Goal: Information Seeking & Learning: Check status

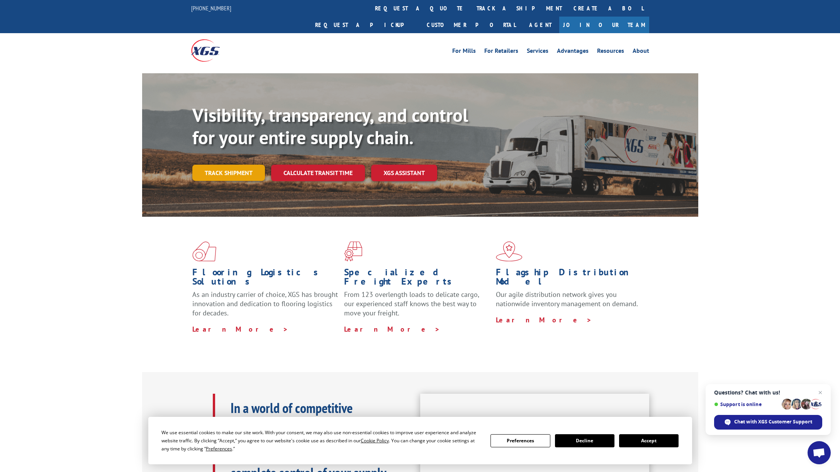
click at [221, 165] on link "Track shipment" at bounding box center [228, 173] width 73 height 16
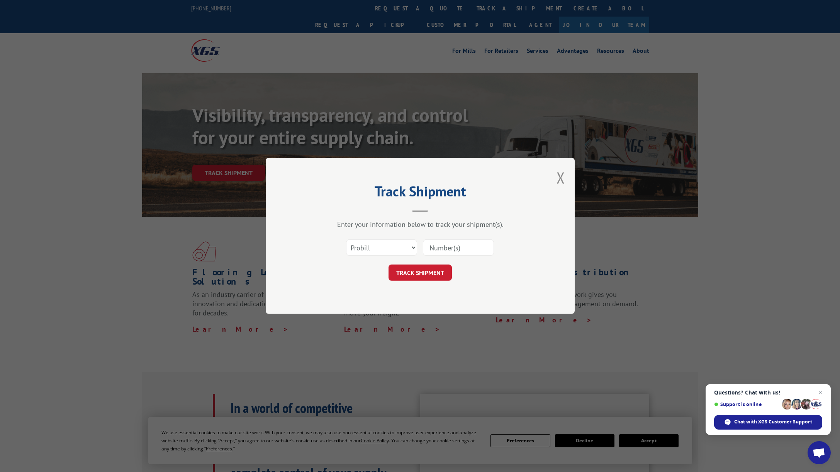
click at [447, 247] on input at bounding box center [458, 248] width 71 height 16
paste input "SH0079950"
type input "SH0079950"
click at [391, 244] on select "Select category... Probill BOL PO" at bounding box center [381, 248] width 71 height 16
click at [430, 271] on button "TRACK SHIPMENT" at bounding box center [419, 273] width 63 height 16
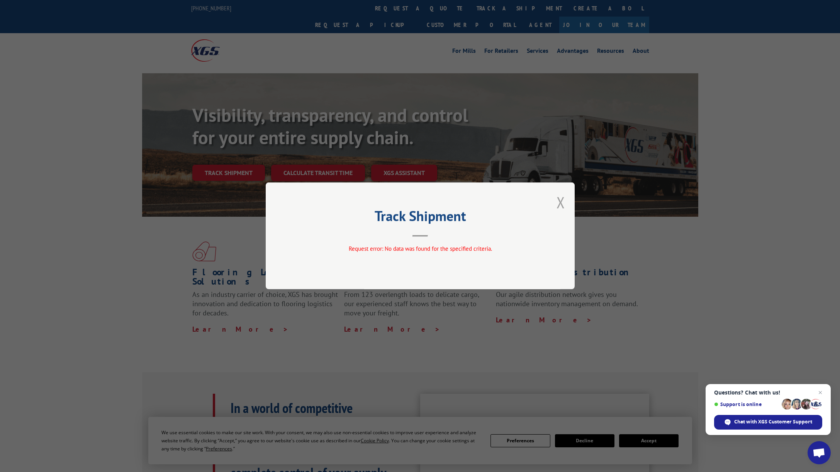
click at [563, 202] on button "Close modal" at bounding box center [560, 202] width 8 height 20
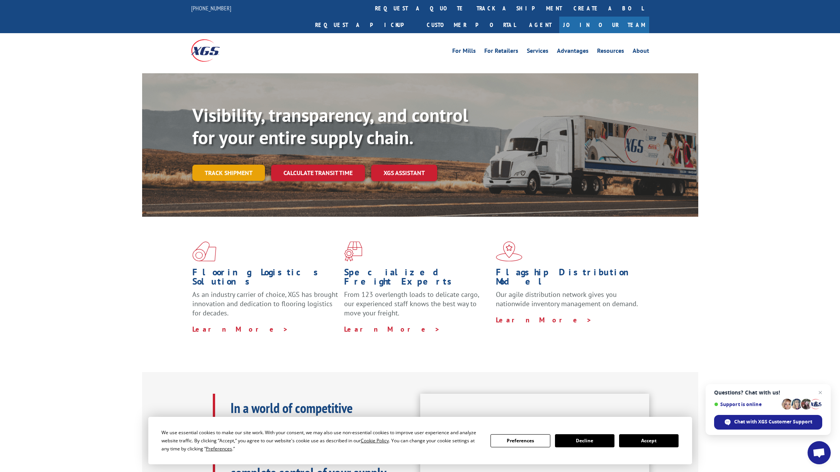
click at [244, 165] on link "Track shipment" at bounding box center [228, 173] width 73 height 16
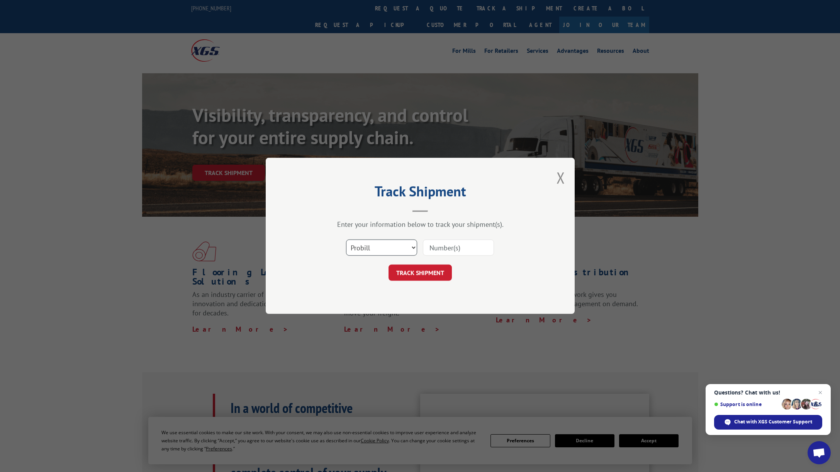
click at [361, 240] on select "Select category... Probill BOL PO" at bounding box center [381, 248] width 71 height 16
select select "po"
click at [346, 240] on select "Select category... Probill BOL PO" at bounding box center [381, 248] width 71 height 16
click at [438, 248] on input at bounding box center [458, 248] width 71 height 16
paste input "SH0079950"
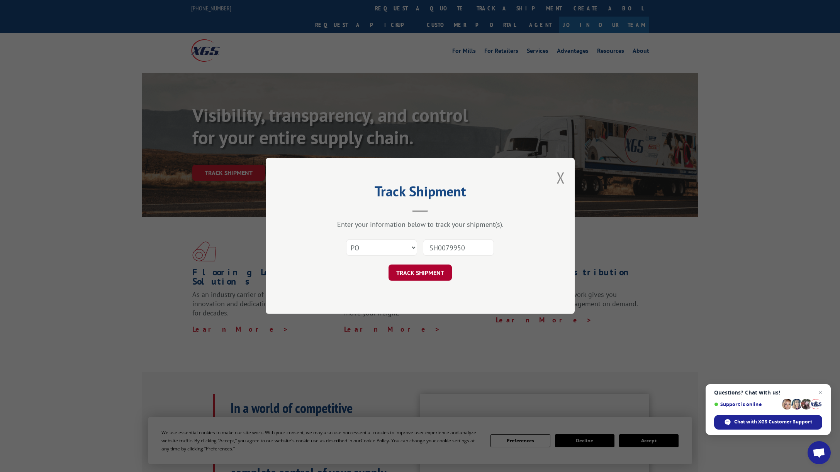
type input "SH0079950"
click at [428, 274] on button "TRACK SHIPMENT" at bounding box center [419, 273] width 63 height 16
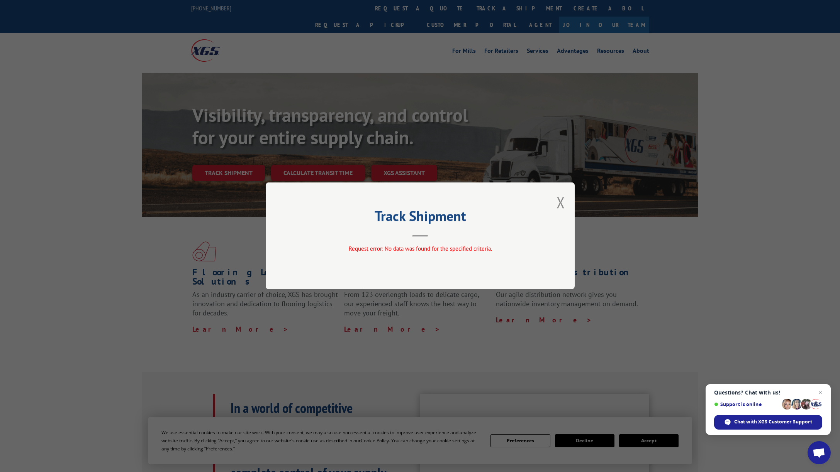
click at [552, 202] on div "Track Shipment Request error: No data was found for the specified criteria." at bounding box center [420, 236] width 309 height 107
click at [236, 155] on div "Track Shipment Request error: No data was found for the specified criteria." at bounding box center [420, 236] width 840 height 472
drag, startPoint x: 560, startPoint y: 198, endPoint x: 411, endPoint y: 190, distance: 148.5
click at [560, 198] on button "Close modal" at bounding box center [560, 202] width 8 height 20
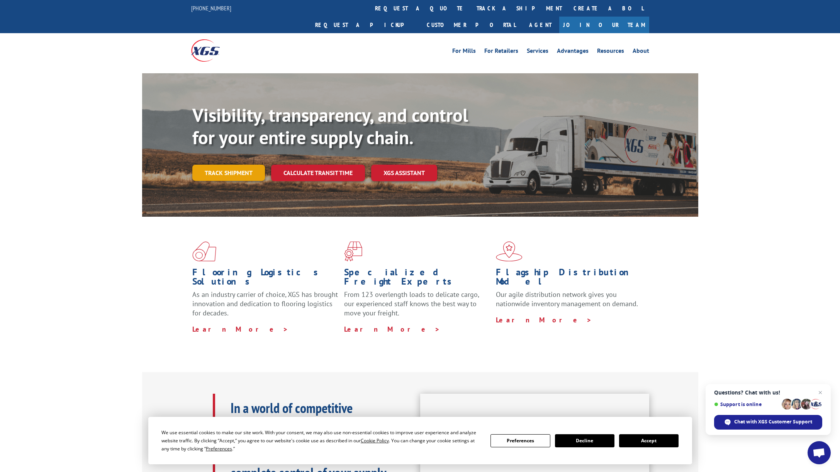
click at [258, 165] on link "Track shipment" at bounding box center [228, 173] width 73 height 16
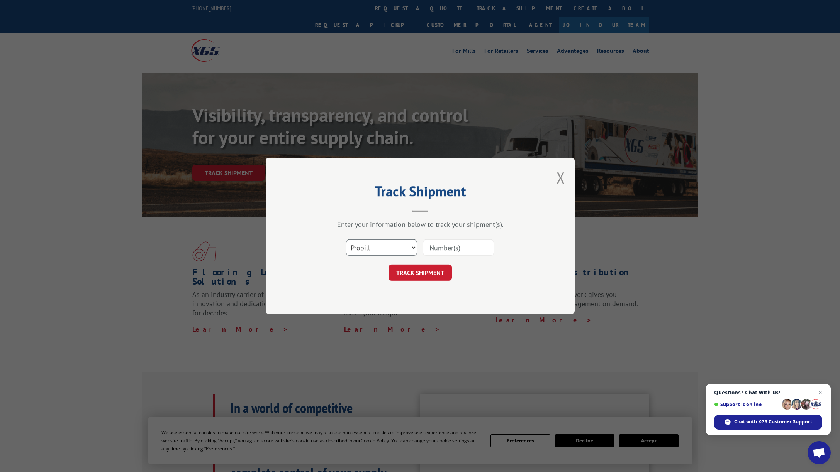
click at [393, 251] on select "Select category... Probill BOL PO" at bounding box center [381, 248] width 71 height 16
select select "bol"
click at [346, 240] on select "Select category... Probill BOL PO" at bounding box center [381, 248] width 71 height 16
click at [462, 245] on input at bounding box center [458, 248] width 71 height 16
paste input "SH0079950"
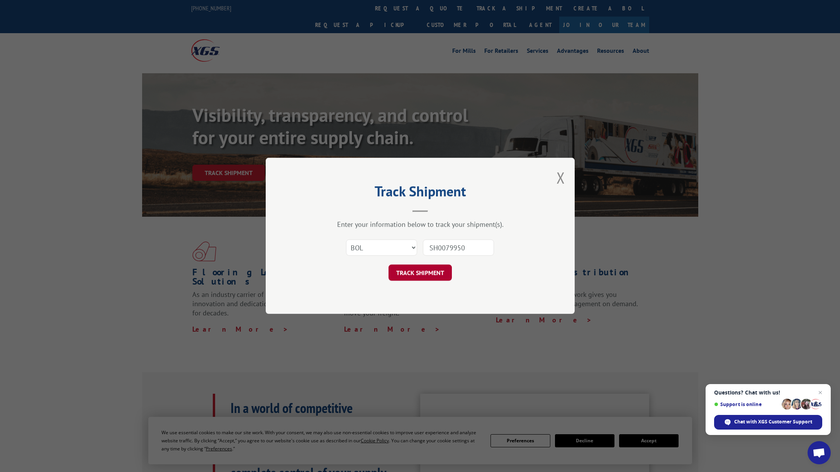
type input "SH0079950"
click at [425, 267] on button "TRACK SHIPMENT" at bounding box center [419, 273] width 63 height 16
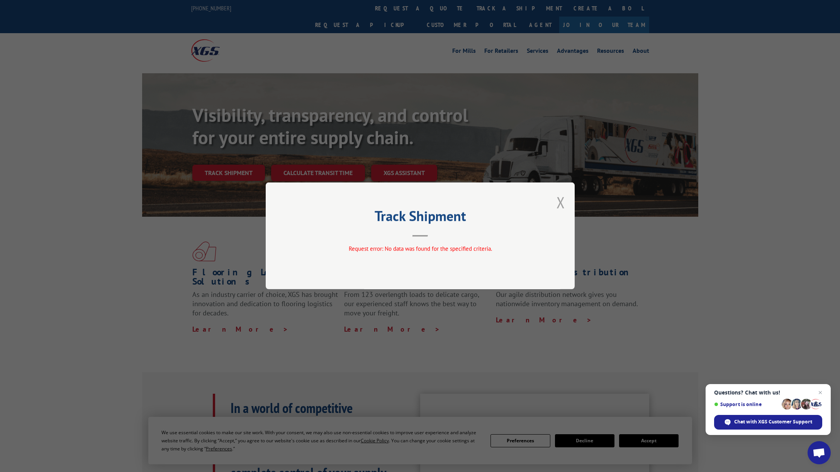
click at [558, 197] on button "Close modal" at bounding box center [560, 202] width 8 height 20
click at [558, 197] on div "Visibility, transparency, and control for your entire supply chain. Track shipm…" at bounding box center [420, 152] width 556 height 159
